Goal: Obtain resource: Obtain resource

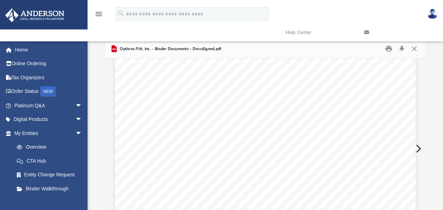
scroll to position [33644, 0]
click at [415, 48] on button "Close" at bounding box center [414, 48] width 13 height 11
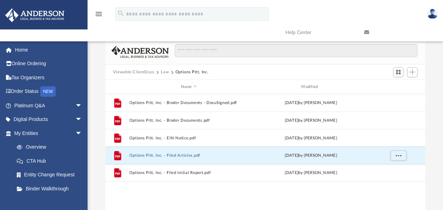
click at [185, 155] on button "Options Pitt, Inc. - Filed Articles.pdf" at bounding box center [188, 155] width 119 height 5
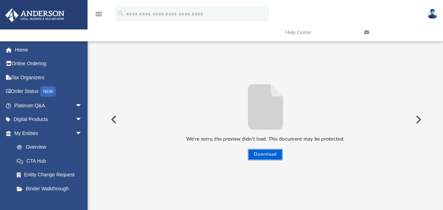
click at [272, 155] on button "Download" at bounding box center [265, 154] width 35 height 11
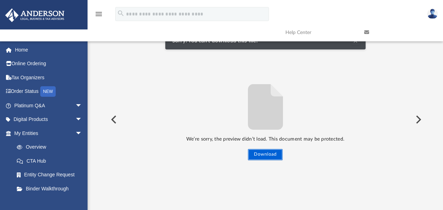
scroll to position [0, 0]
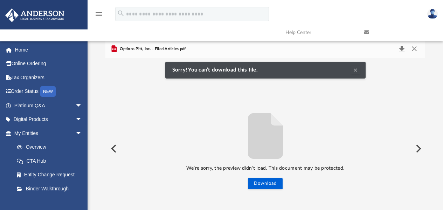
click at [401, 49] on button "Download" at bounding box center [401, 49] width 13 height 10
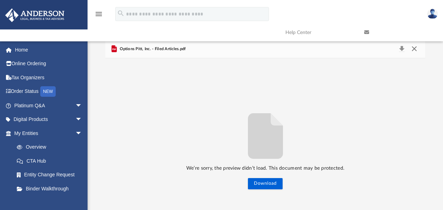
click at [416, 50] on button "Close" at bounding box center [414, 49] width 13 height 10
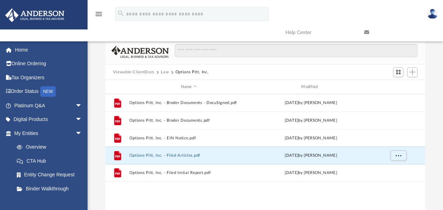
click at [184, 153] on button "Options Pitt, Inc. - Filed Articles.pdf" at bounding box center [188, 155] width 119 height 5
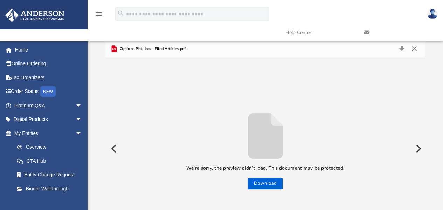
click at [415, 49] on button "Close" at bounding box center [414, 49] width 13 height 10
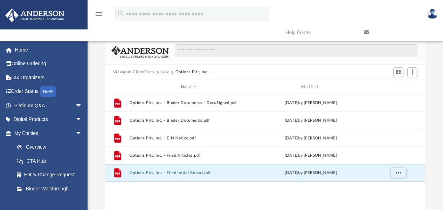
click at [181, 172] on button "Options Pitt, Inc. - Filed Initial Report.pdf" at bounding box center [188, 172] width 119 height 5
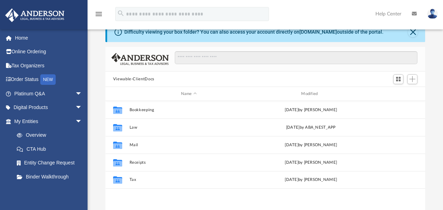
scroll to position [18, 0]
click at [137, 125] on button "Law" at bounding box center [188, 127] width 119 height 5
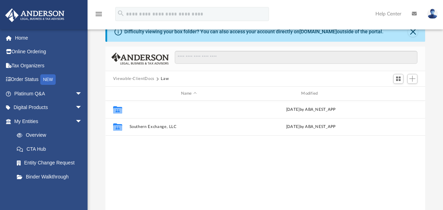
click at [153, 108] on button "Options Pitt, Inc." at bounding box center [188, 109] width 119 height 5
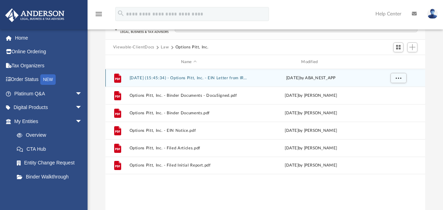
scroll to position [50, 0]
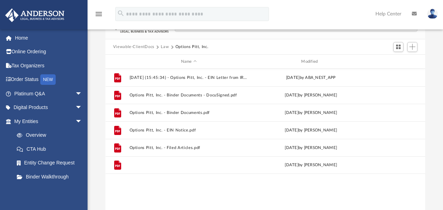
click at [189, 163] on button "Options Pitt, Inc. - Filed Initial Report.pdf" at bounding box center [188, 165] width 119 height 5
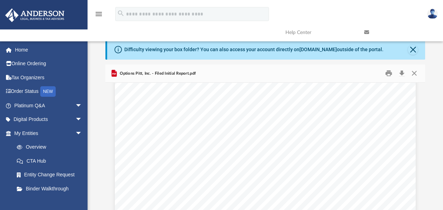
scroll to position [0, 0]
click at [415, 72] on button "Close" at bounding box center [414, 73] width 13 height 11
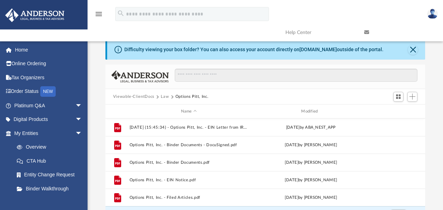
scroll to position [13, 0]
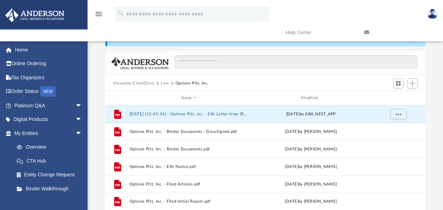
click at [223, 114] on button "[DATE] (15:45:34) - Options Pitt, Inc. - EIN Letter from IRS.pdf" at bounding box center [188, 114] width 119 height 5
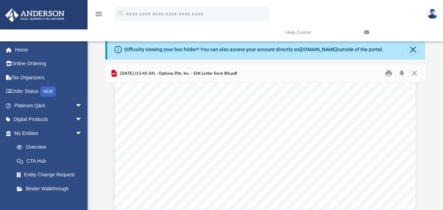
scroll to position [21, 0]
click at [412, 72] on button "Close" at bounding box center [414, 73] width 13 height 11
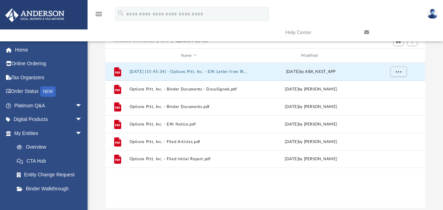
scroll to position [57, 0]
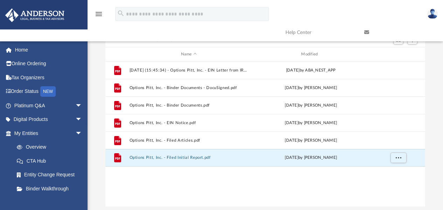
click at [193, 156] on button "Options Pitt, Inc. - Filed Initial Report.pdf" at bounding box center [188, 157] width 119 height 5
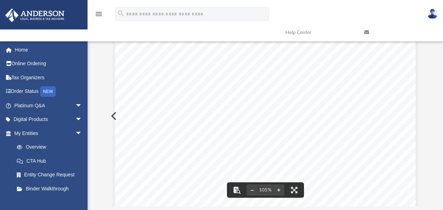
scroll to position [0, 0]
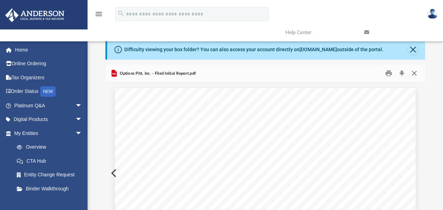
click at [414, 75] on button "Close" at bounding box center [414, 73] width 13 height 11
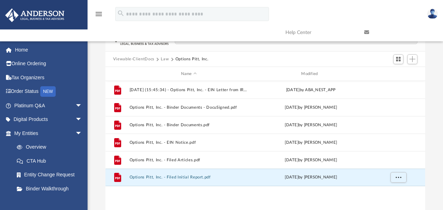
scroll to position [38, 0]
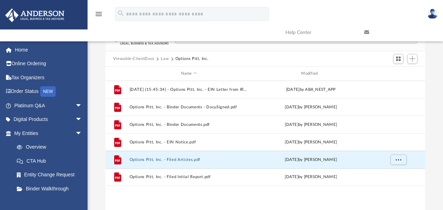
click at [183, 159] on button "Options Pitt, Inc. - Filed Articles.pdf" at bounding box center [188, 159] width 119 height 5
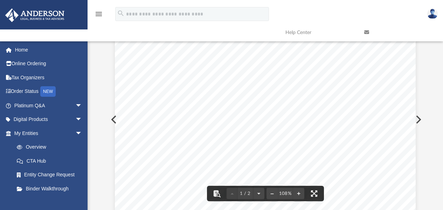
scroll to position [0, 0]
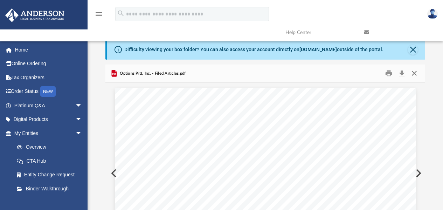
click at [417, 72] on button "Close" at bounding box center [414, 73] width 13 height 11
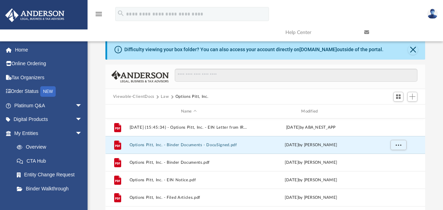
click at [201, 143] on button "Options Pitt, Inc. - Binder Documents - DocuSigned.pdf" at bounding box center [188, 144] width 119 height 5
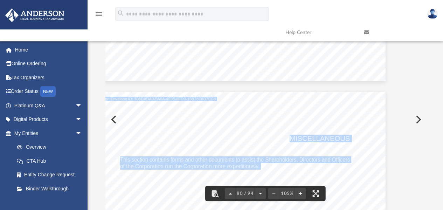
scroll to position [31509, 75]
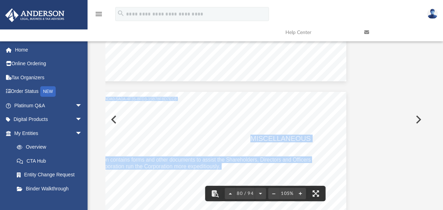
drag, startPoint x: 423, startPoint y: 172, endPoint x: 425, endPoint y: 146, distance: 25.3
click at [425, 146] on body "X Get a chance to win 6 months of Platinum for free just by filling out this su…" at bounding box center [221, 149] width 443 height 406
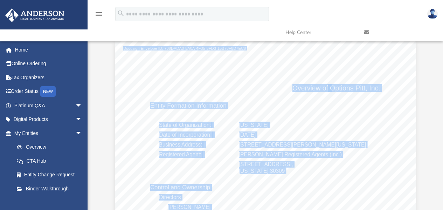
scroll to position [1651, 0]
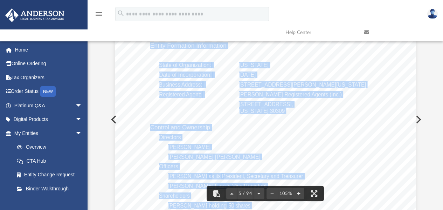
click at [283, 132] on div "Overview of Options Pitt, Inc. Entity Formation Information State of Organizati…" at bounding box center [265, 175] width 301 height 389
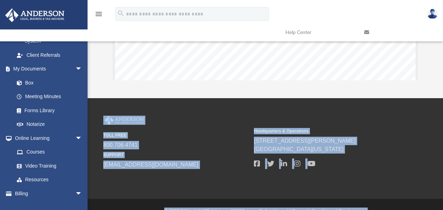
scroll to position [183, 0]
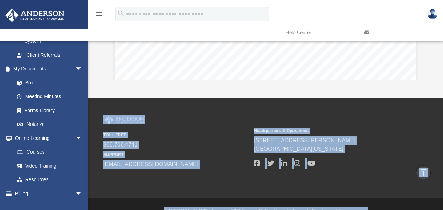
click at [234, 111] on div "TOLL FREE 800.706.4741 SUPPORT [EMAIL_ADDRESS][DOMAIN_NAME] Headquarters & Oper…" at bounding box center [221, 148] width 443 height 100
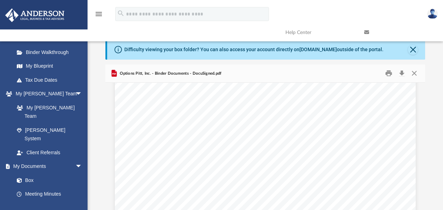
scroll to position [137, 0]
click at [51, 105] on link "My [PERSON_NAME] Team" at bounding box center [48, 111] width 76 height 22
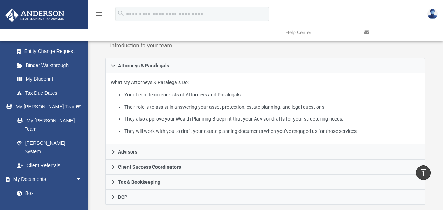
scroll to position [132, 0]
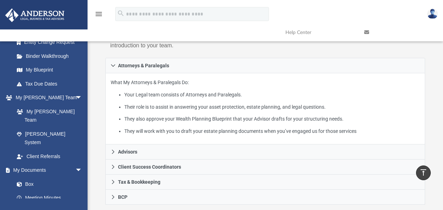
click at [29, 177] on link "Box" at bounding box center [48, 184] width 76 height 14
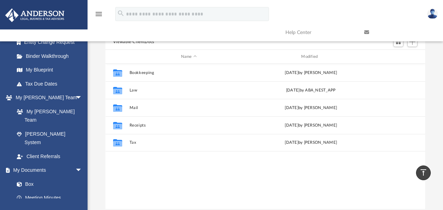
scroll to position [51, 0]
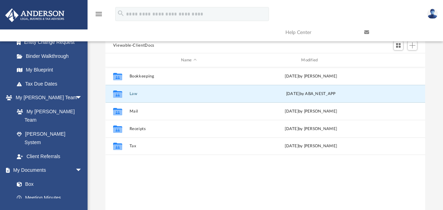
click at [134, 92] on button "Law" at bounding box center [188, 93] width 119 height 5
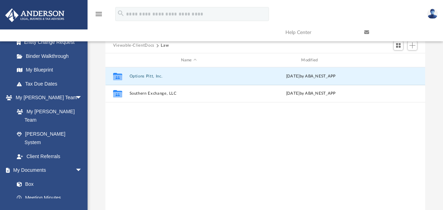
click at [152, 74] on button "Options Pitt, Inc." at bounding box center [188, 76] width 119 height 5
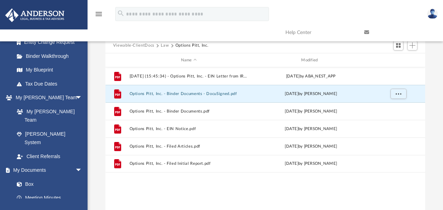
click at [194, 95] on button "Options Pitt, Inc. - Binder Documents - DocuSigned.pdf" at bounding box center [188, 93] width 119 height 5
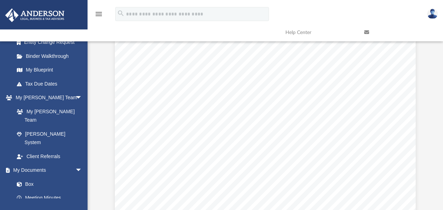
scroll to position [0, 0]
